Goal: Task Accomplishment & Management: Manage account settings

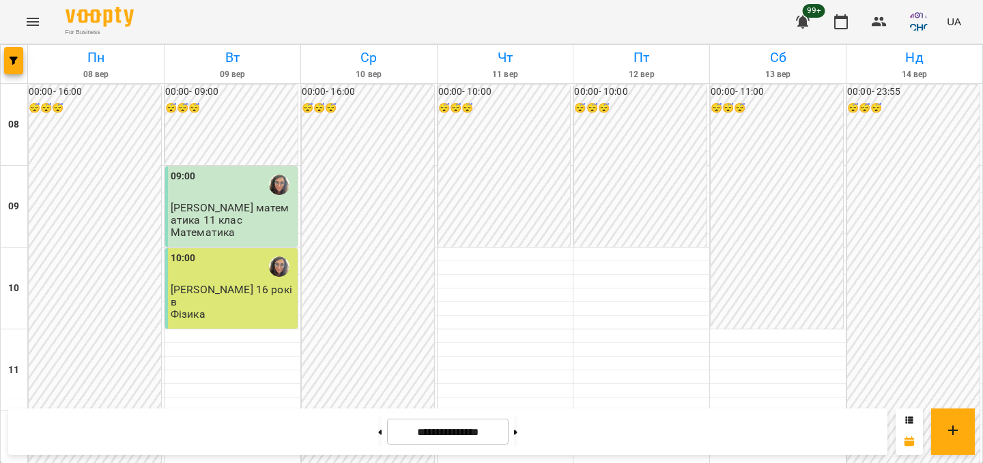
scroll to position [385, 0]
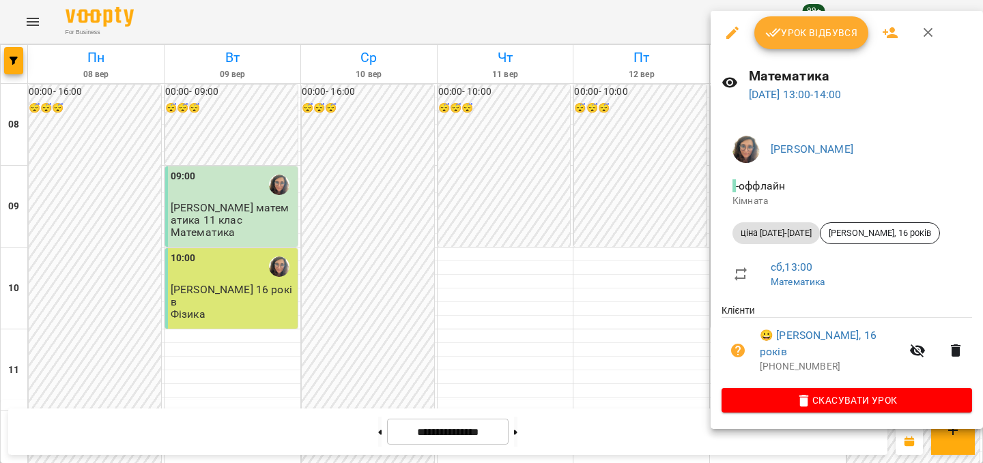
click at [831, 33] on span "Урок відбувся" at bounding box center [811, 33] width 93 height 16
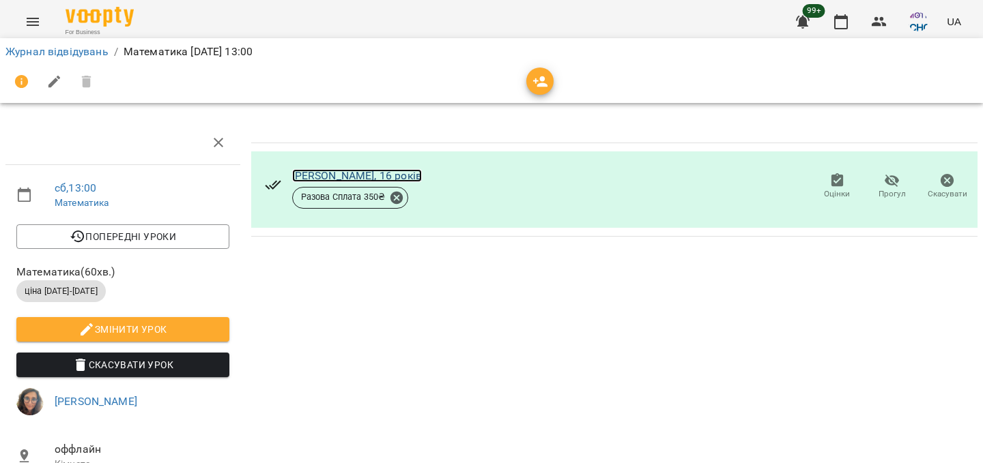
click at [358, 177] on link "[PERSON_NAME], 16 років" at bounding box center [357, 175] width 130 height 13
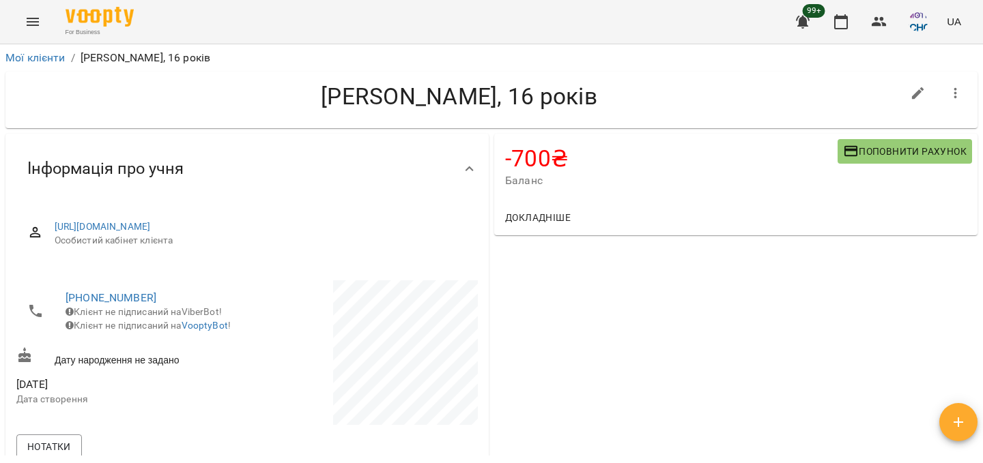
click at [883, 158] on span "Поповнити рахунок" at bounding box center [905, 151] width 124 height 16
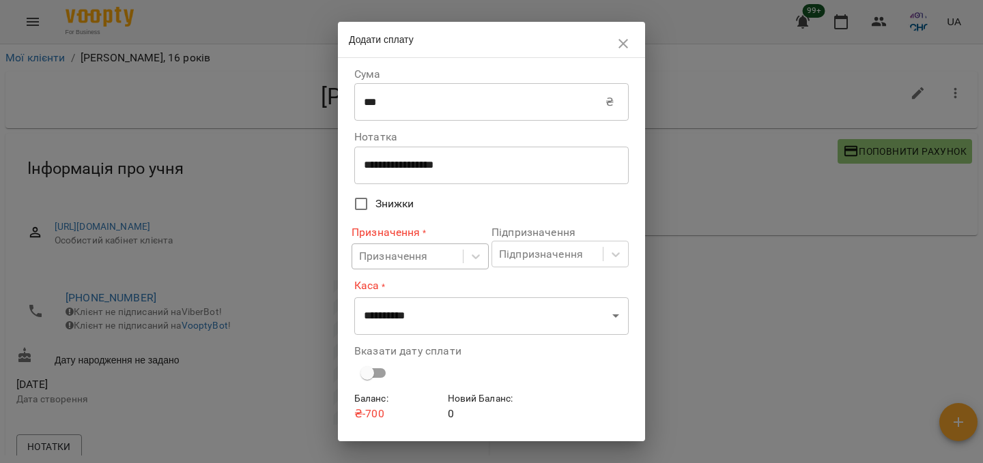
click at [435, 263] on div "Призначення" at bounding box center [407, 256] width 111 height 25
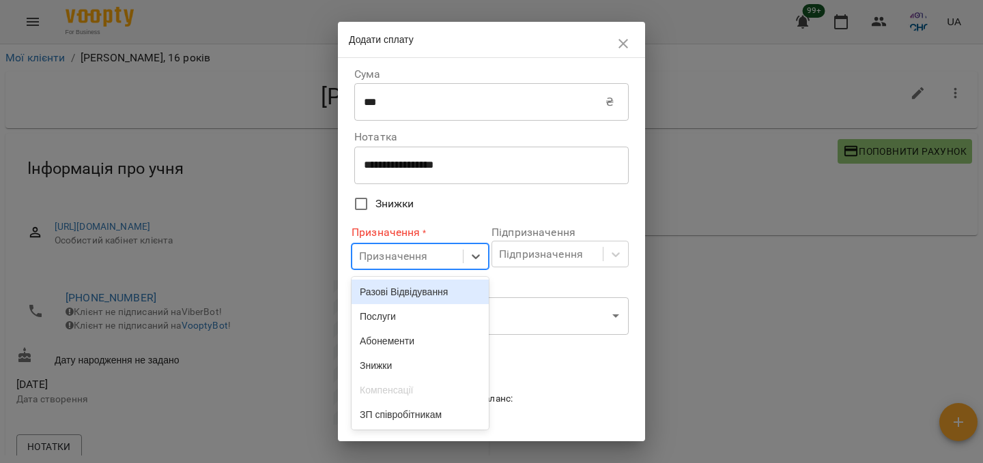
click at [425, 291] on div "Разові Відвідування" at bounding box center [420, 292] width 137 height 25
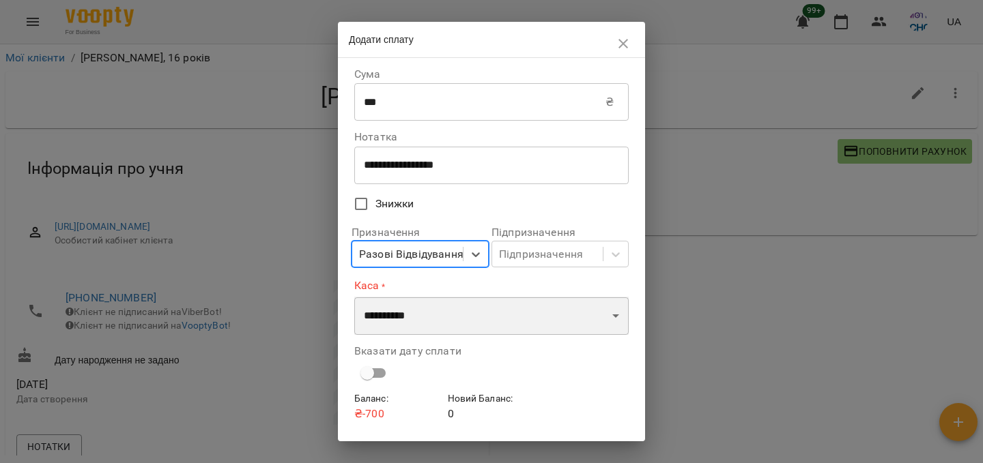
click at [448, 311] on select "**********" at bounding box center [491, 316] width 274 height 38
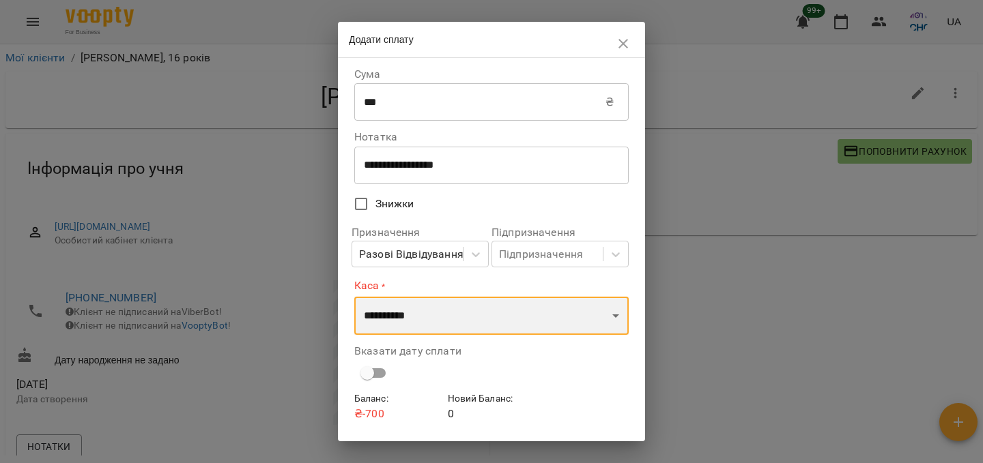
select select "****"
click at [354, 297] on select "**********" at bounding box center [491, 316] width 274 height 38
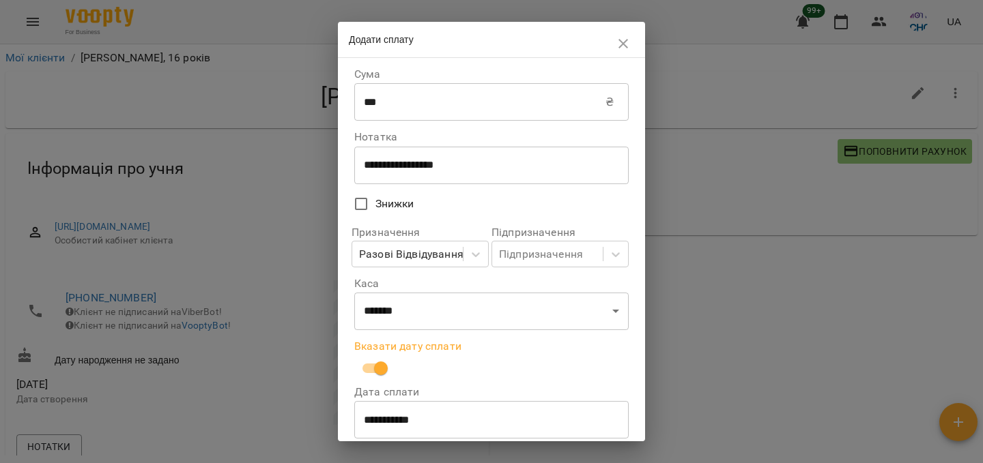
scroll to position [93, 0]
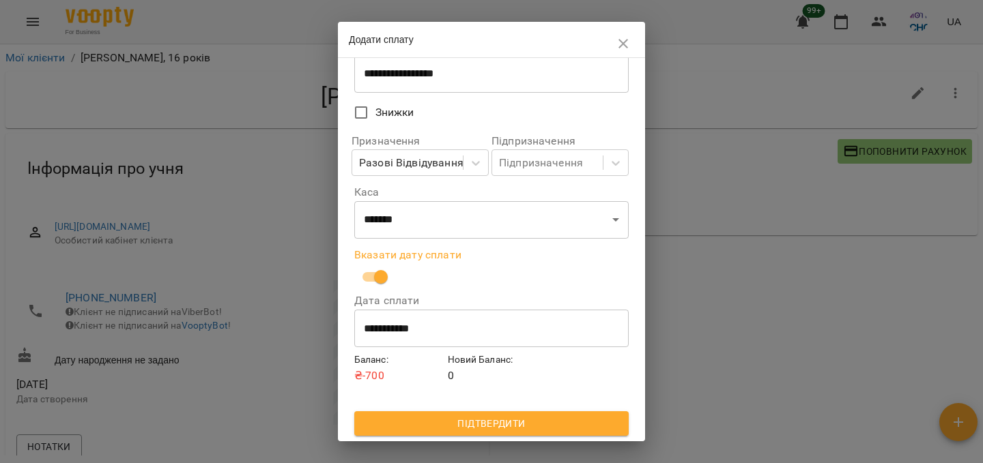
click at [496, 421] on span "Підтвердити" at bounding box center [491, 424] width 253 height 16
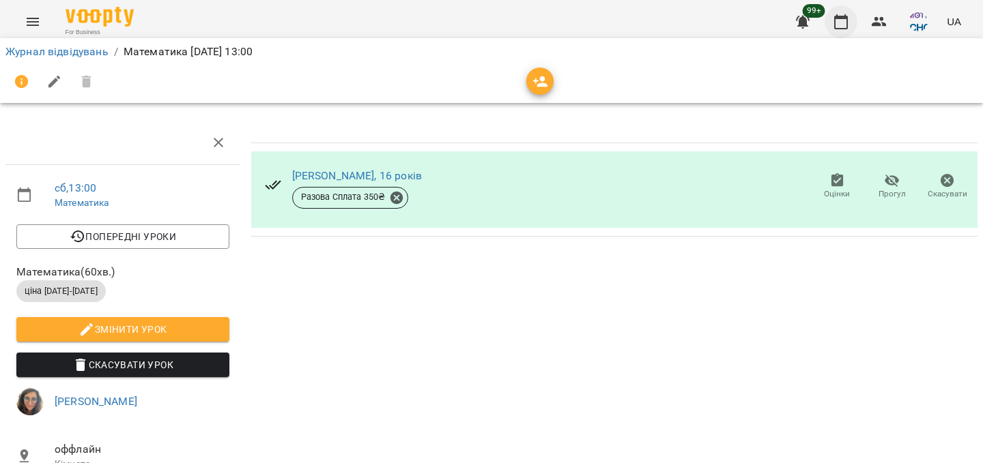
click at [848, 23] on icon "button" at bounding box center [841, 21] width 14 height 15
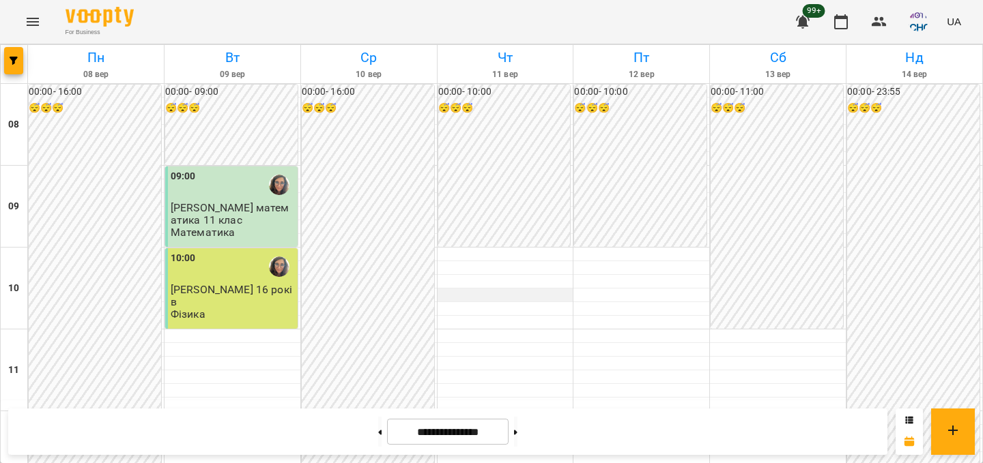
scroll to position [433, 0]
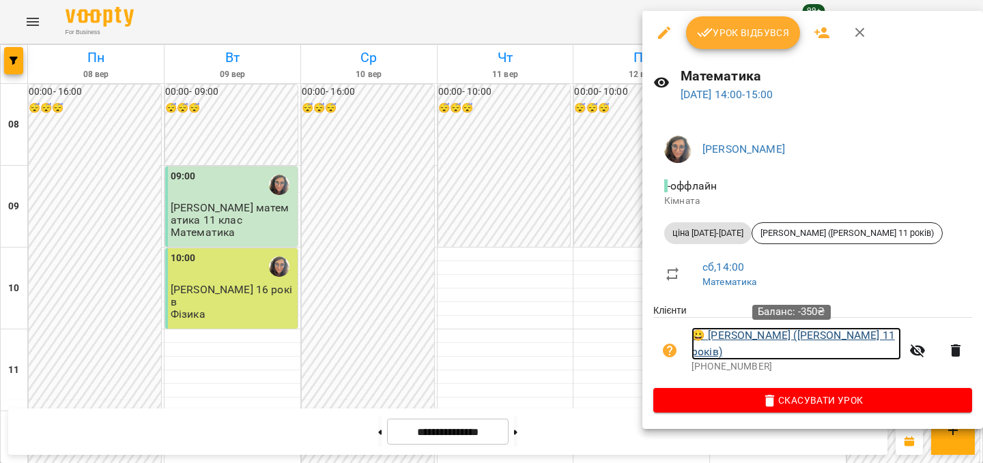
click at [760, 341] on link "😀 [PERSON_NAME] ([PERSON_NAME] 11 років)" at bounding box center [796, 344] width 210 height 32
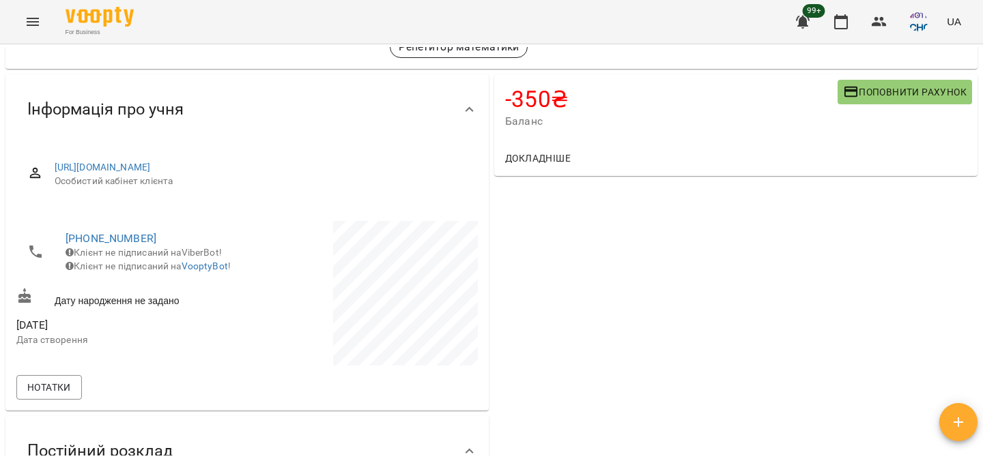
scroll to position [109, 0]
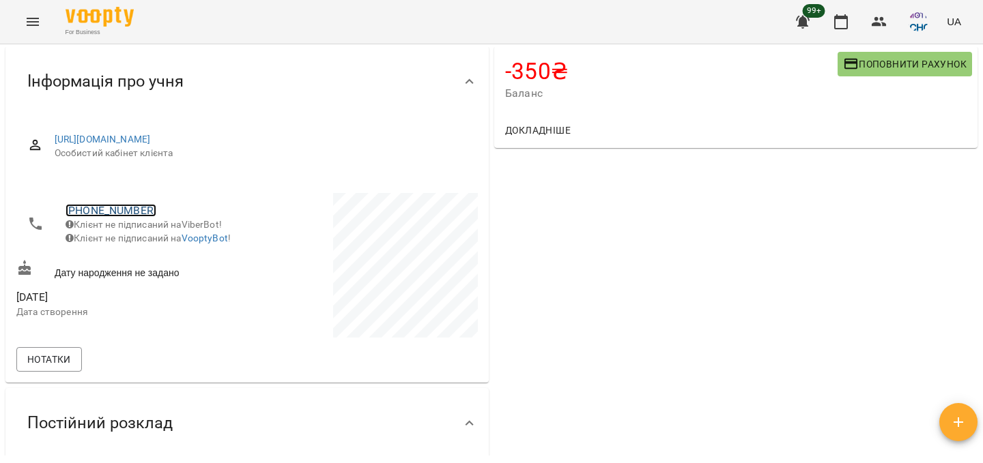
click at [118, 213] on link "[PHONE_NUMBER]" at bounding box center [111, 210] width 91 height 13
click at [170, 234] on img at bounding box center [166, 237] width 20 height 20
